Goal: Communication & Community: Answer question/provide support

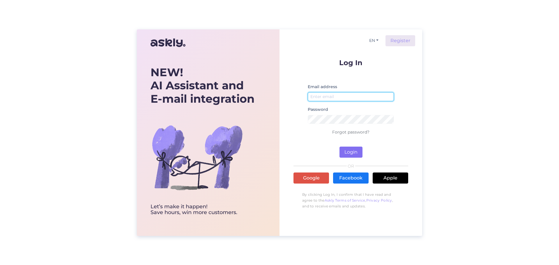
type input "[EMAIL_ADDRESS][DOMAIN_NAME]"
click at [355, 153] on button "Login" at bounding box center [351, 152] width 23 height 11
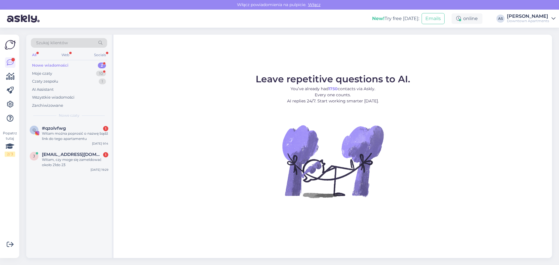
click at [64, 67] on div "Nowe wiadomości" at bounding box center [50, 66] width 36 height 6
click at [72, 168] on div "j [EMAIL_ADDRESS][DOMAIN_NAME] 1 Witam, czy moge się zameldować około [DATE]do …" at bounding box center [69, 161] width 86 height 26
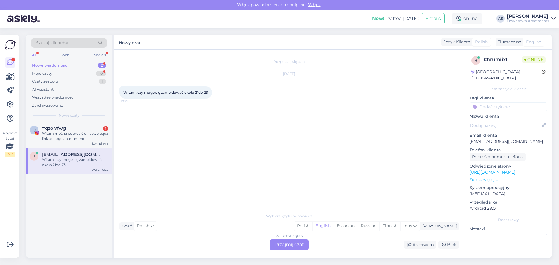
click at [72, 166] on div "Witam, czy moge się zameldować około 21do 23" at bounding box center [75, 162] width 66 height 10
click at [293, 247] on div "Polish to English Przejmij czat" at bounding box center [289, 245] width 39 height 10
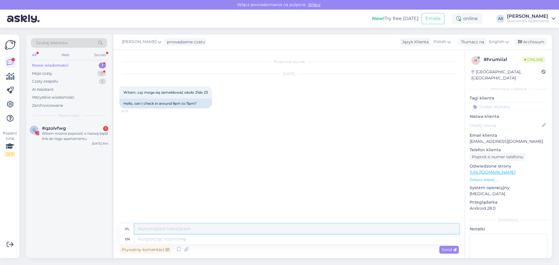
click at [160, 227] on textarea at bounding box center [297, 229] width 325 height 10
click at [163, 239] on textarea at bounding box center [297, 240] width 325 height 10
type textarea "Hello,"
type textarea "Cześć,"
type textarea "Hello, yes"
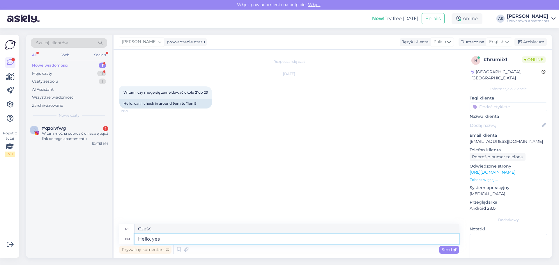
type textarea "Cześć, tak"
type textarea "Hello, yes, [GEOGRAPHIC_DATA]"
type textarea "Cześć, tak,"
type textarea "Hello, yes, with n"
type textarea "Cześć, tak, z"
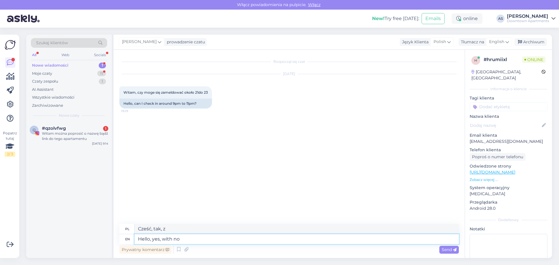
type textarea "Hello, yes, with no"
type textarea "Cześć, tak, bez"
type textarea "Hello, yes, with no problem at"
type textarea "Cześć, tak, bez problemu"
type textarea "Hello, yes, with no problem at al"
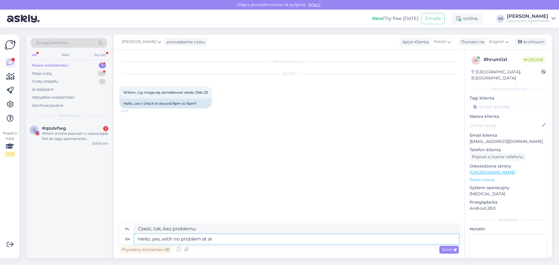
type textarea "Witam, tak, bez problemu"
type textarea "Hello, yes, with no problem at all :"
type textarea "Cześć, tak, nie ma żadnego problemu"
type textarea "Hello, yes, with no problem at all :)"
type textarea "Cześć, tak, nie ma żadnego problemu :)"
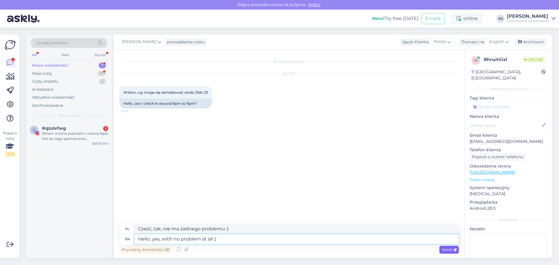
type textarea "Hello, yes, with no problem at all :)"
click at [451, 249] on span "Send" at bounding box center [449, 249] width 15 height 5
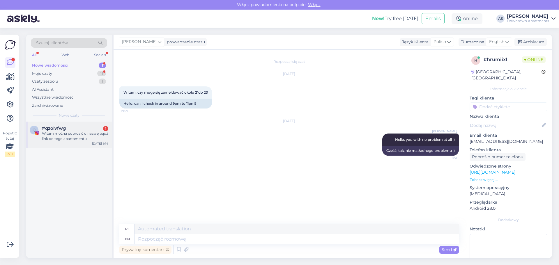
click at [63, 136] on div "Witam można poprosić o nazwę bądź link do tego apartamentu" at bounding box center [75, 136] width 66 height 10
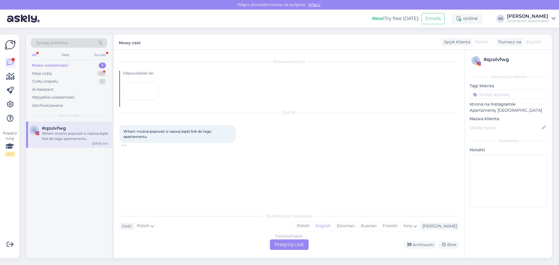
click at [143, 101] on div at bounding box center [141, 91] width 36 height 18
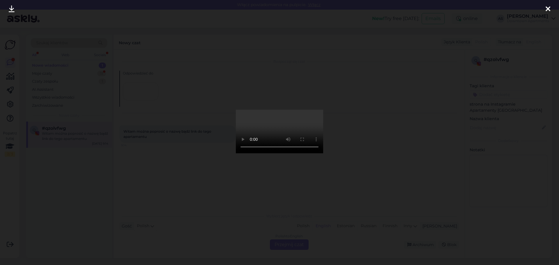
drag, startPoint x: 262, startPoint y: 134, endPoint x: 282, endPoint y: 118, distance: 25.6
click at [282, 118] on video at bounding box center [279, 132] width 87 height 44
drag, startPoint x: 282, startPoint y: 118, endPoint x: 376, endPoint y: 105, distance: 94.9
click at [376, 105] on div at bounding box center [279, 132] width 559 height 265
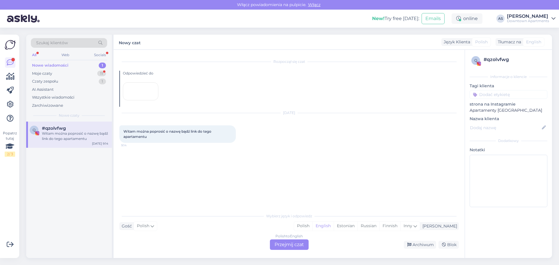
click at [142, 101] on div at bounding box center [141, 91] width 36 height 18
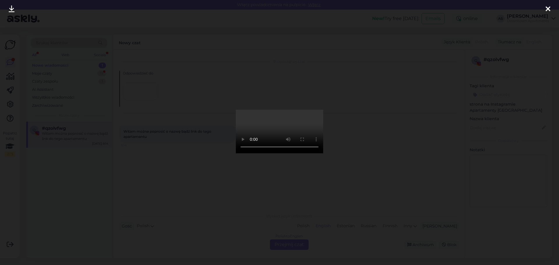
drag, startPoint x: 260, startPoint y: 112, endPoint x: 444, endPoint y: 133, distance: 185.9
click at [444, 133] on div at bounding box center [279, 132] width 559 height 265
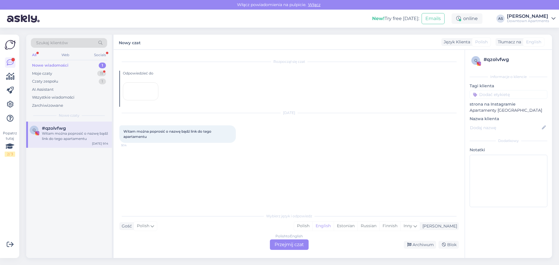
click at [124, 101] on div at bounding box center [141, 91] width 36 height 18
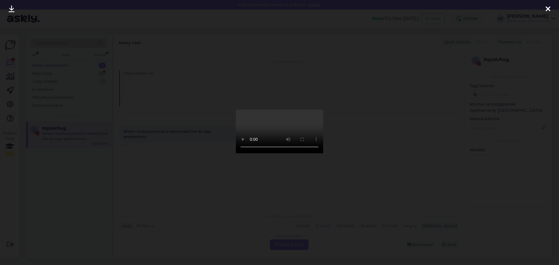
click at [547, 10] on icon at bounding box center [548, 10] width 5 height 8
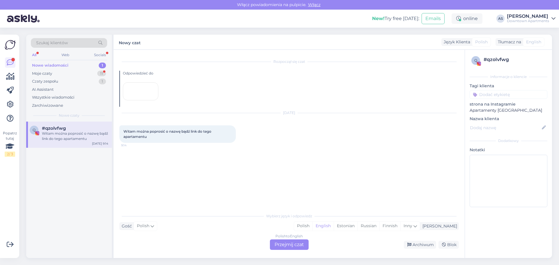
click at [292, 246] on div "Polish to English Przejmij czat" at bounding box center [289, 245] width 39 height 10
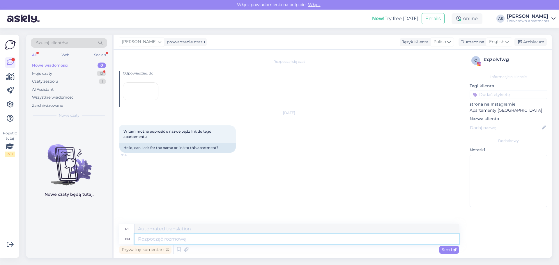
click at [164, 238] on textarea at bounding box center [297, 240] width 325 height 10
type textarea "Hello, h"
type textarea "Cześć,"
type textarea "Hello, here i"
type textarea "Cześć, tutaj"
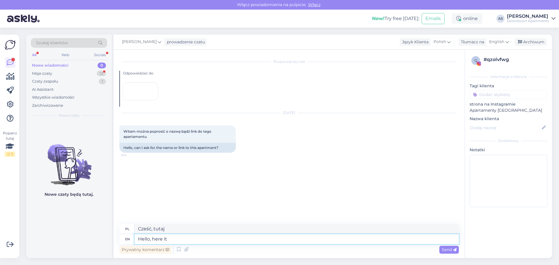
type textarea "Hello, here it"
type textarea "Cześć, oto jest"
type textarea "Hello, here it is:"
type textarea "Cześć, oto jest:"
paste textarea "[URL][DOMAIN_NAME]"
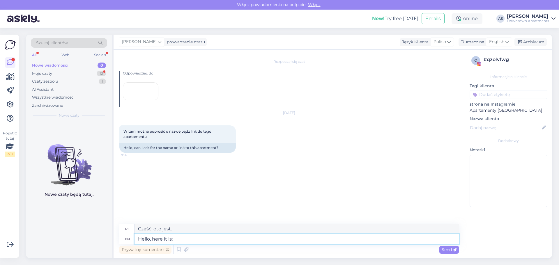
type textarea "Hello, here it is: [URL][DOMAIN_NAME]"
type textarea "Cześć, oto ona: [URL][DOMAIN_NAME]"
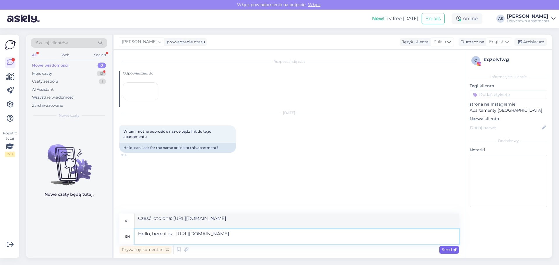
type textarea "Hello, here it is: [URL][DOMAIN_NAME]"
click at [454, 249] on icon at bounding box center [454, 250] width 3 height 3
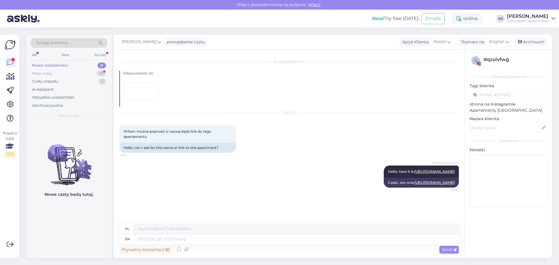
click at [43, 74] on div "Moje czaty" at bounding box center [42, 74] width 20 height 6
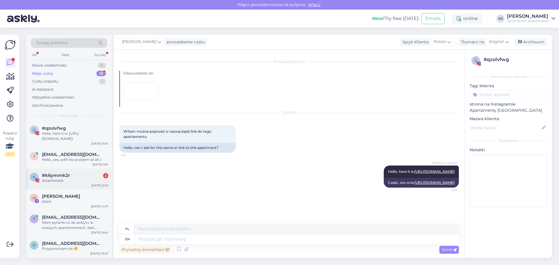
click at [67, 179] on div "Attachment" at bounding box center [75, 180] width 66 height 5
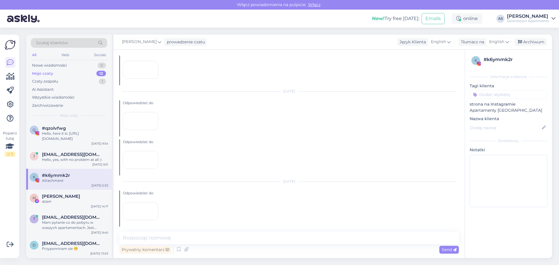
scroll to position [1229, 0]
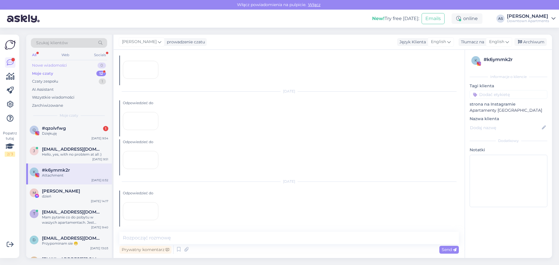
click at [48, 66] on div "Nowe wiadomości" at bounding box center [49, 66] width 35 height 6
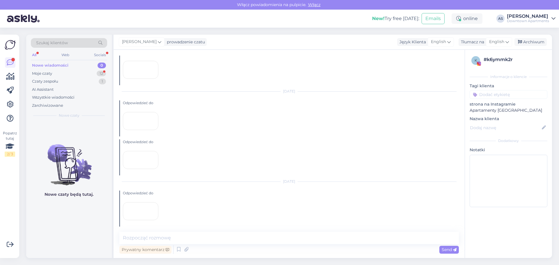
scroll to position [1287, 0]
